Goal: Information Seeking & Learning: Learn about a topic

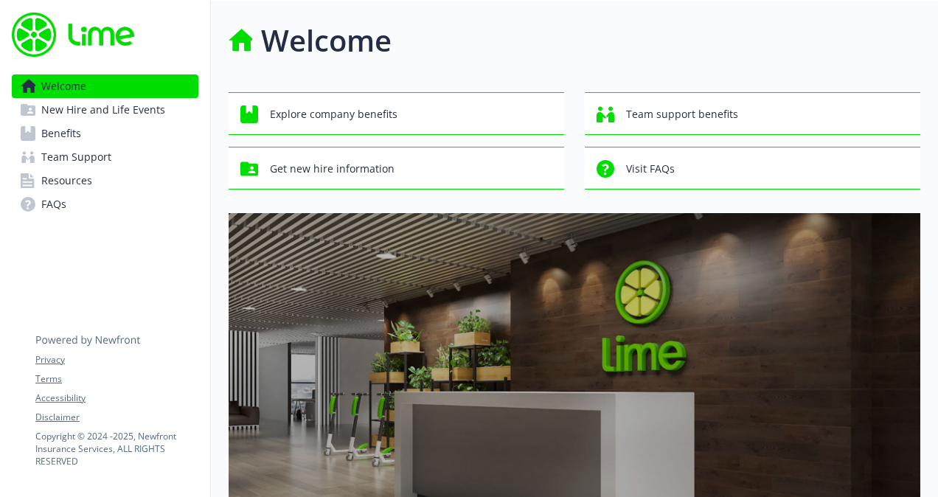
click at [52, 137] on span "Benefits" at bounding box center [61, 134] width 40 height 24
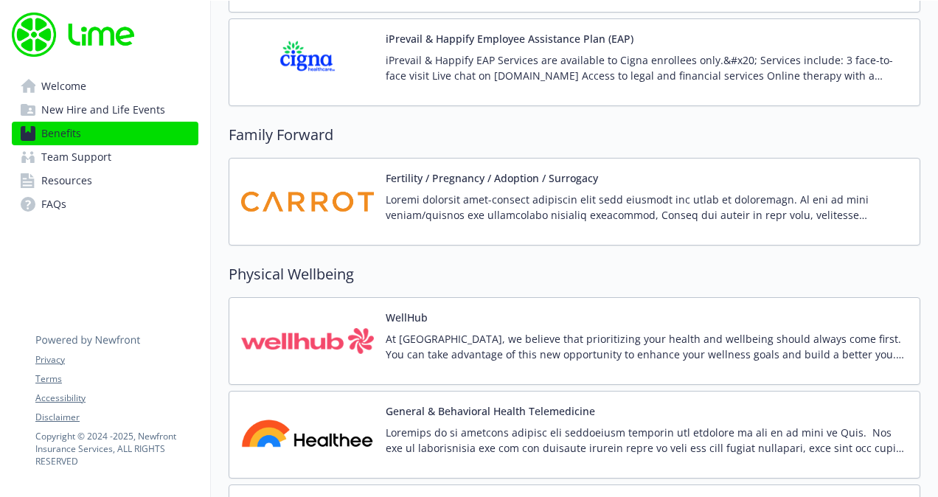
scroll to position [3044, 0]
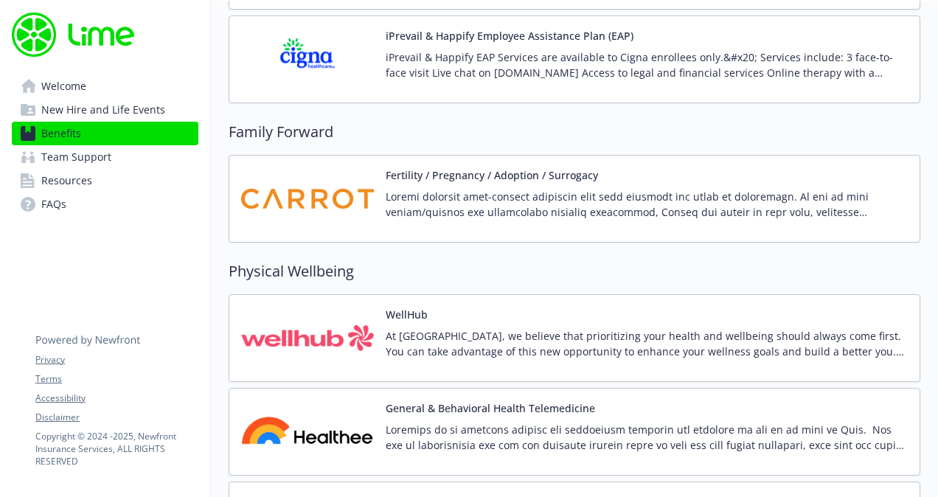
click at [67, 87] on span "Welcome" at bounding box center [63, 87] width 45 height 24
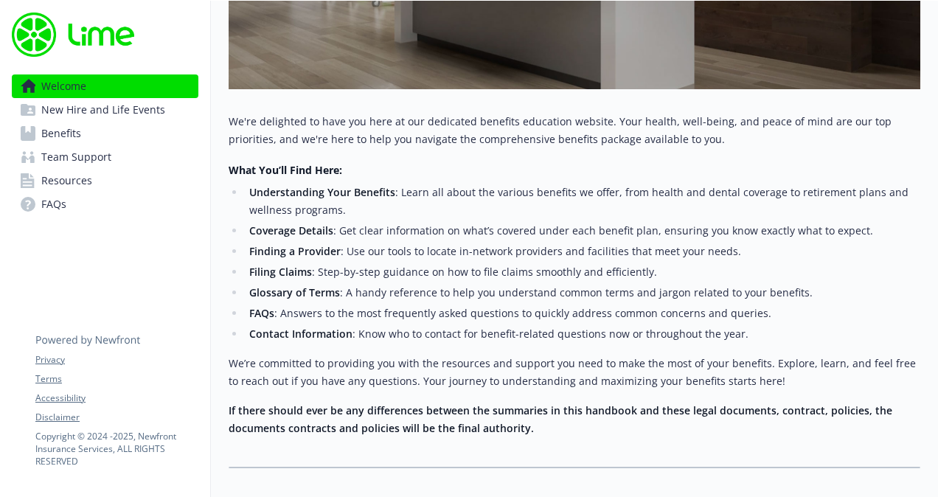
scroll to position [548, 0]
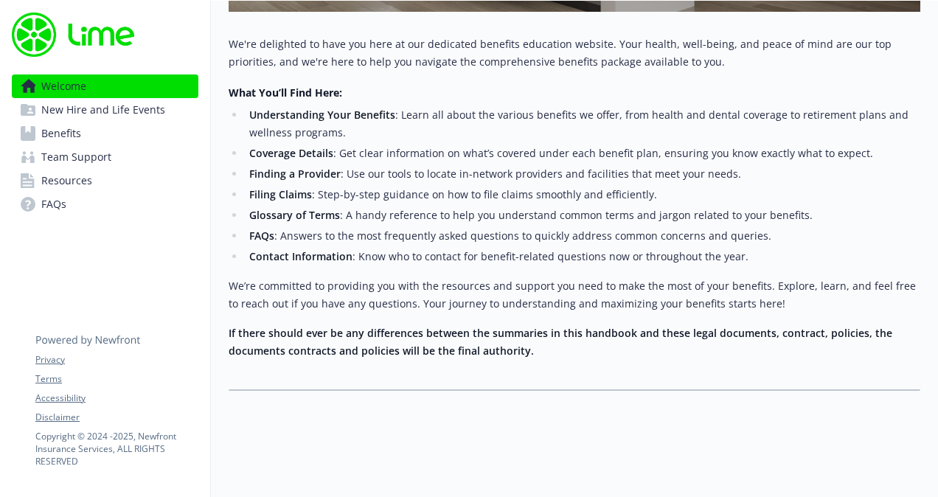
click at [75, 144] on span "Benefits" at bounding box center [61, 134] width 40 height 24
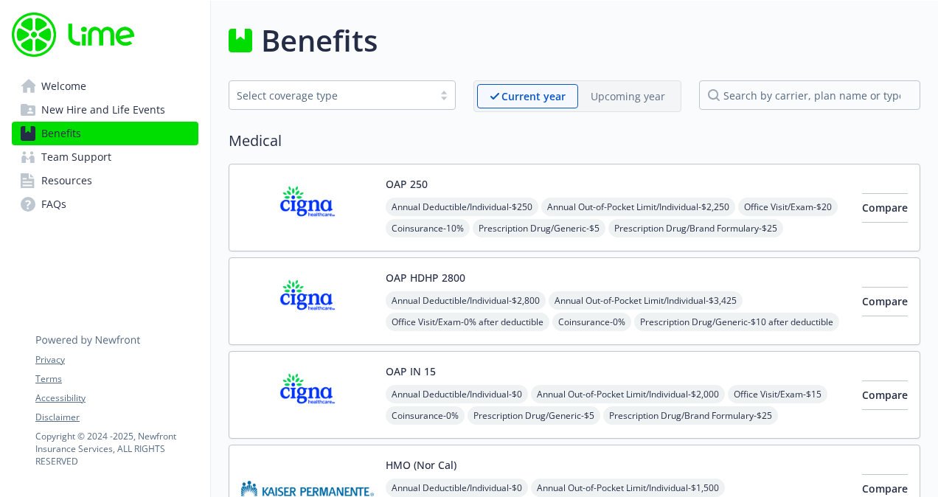
click at [94, 112] on span "New Hire and Life Events" at bounding box center [103, 110] width 124 height 24
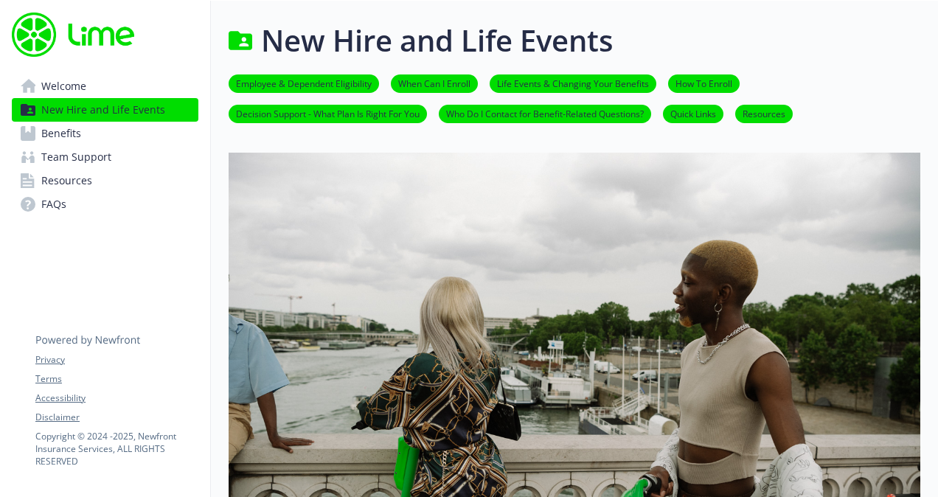
click at [36, 80] on link "Welcome" at bounding box center [105, 87] width 187 height 24
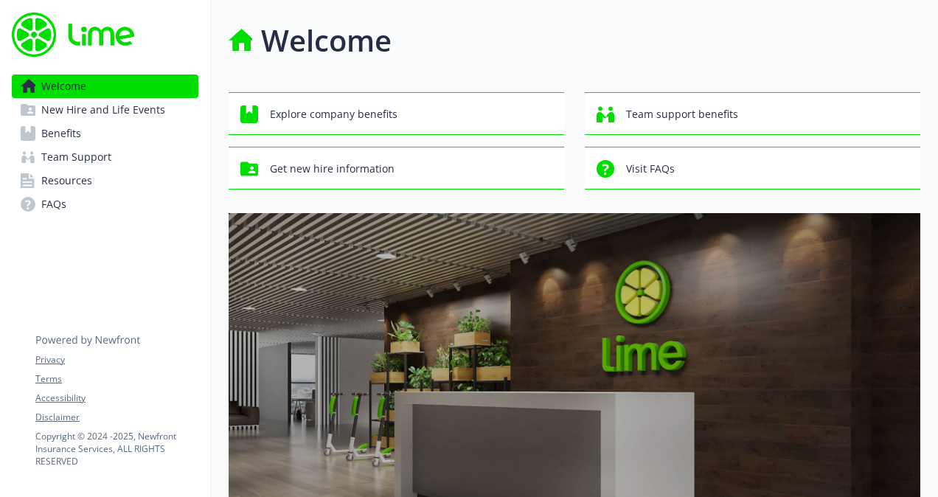
click at [100, 122] on link "Benefits" at bounding box center [105, 134] width 187 height 24
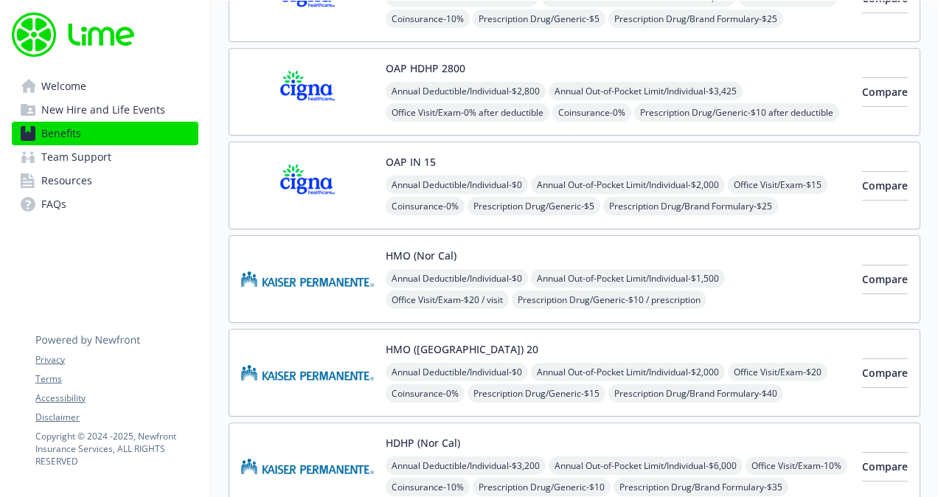
scroll to position [211, 0]
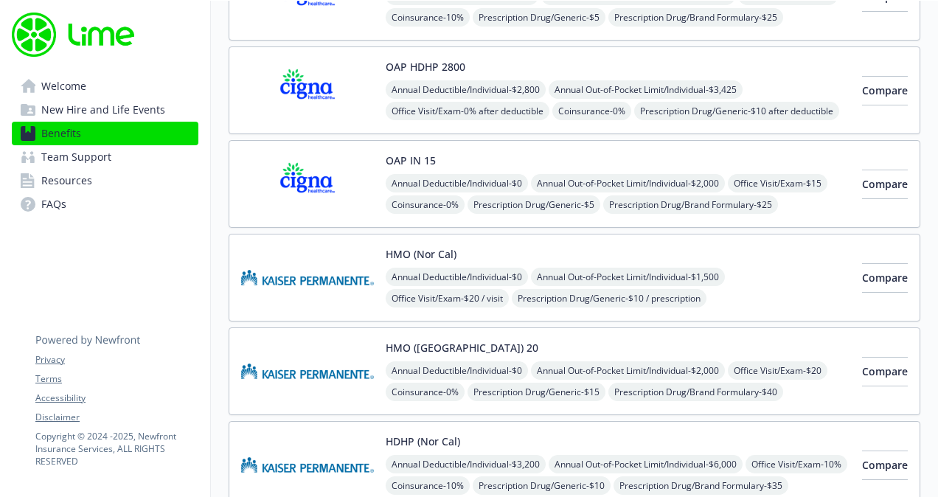
click at [358, 179] on img at bounding box center [307, 184] width 133 height 63
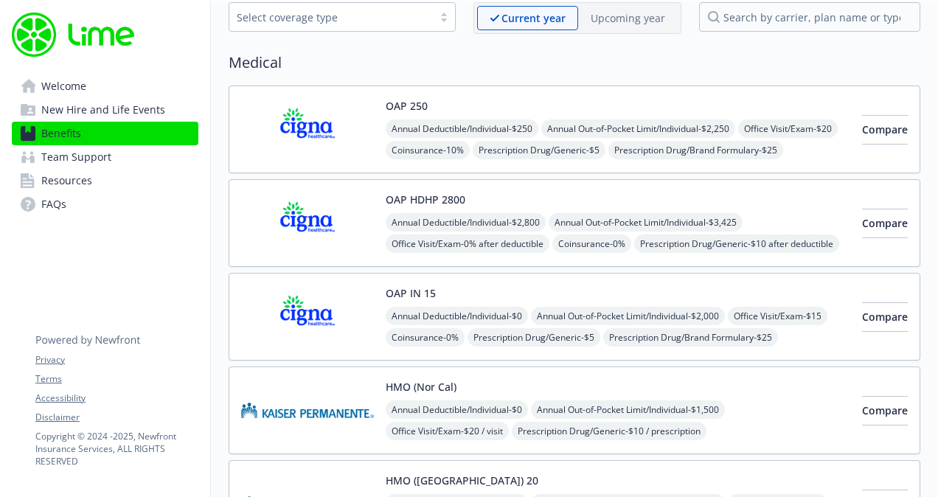
scroll to position [66, 0]
